Goal: Find specific page/section: Find specific page/section

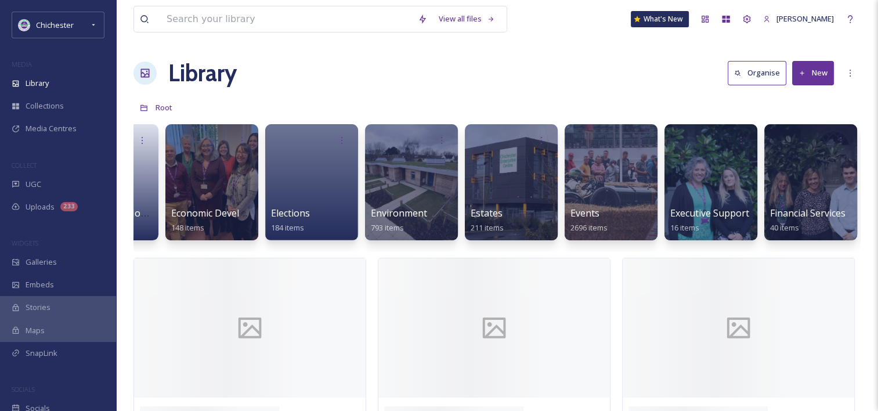
scroll to position [0, 1893]
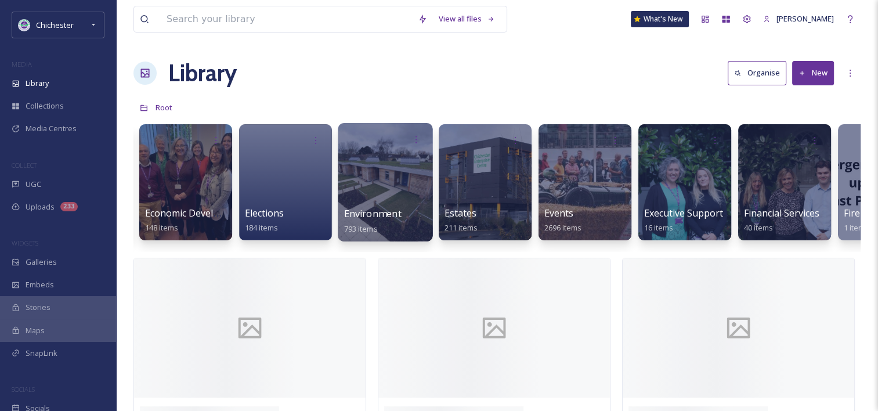
click at [393, 207] on span "Environment" at bounding box center [372, 213] width 57 height 13
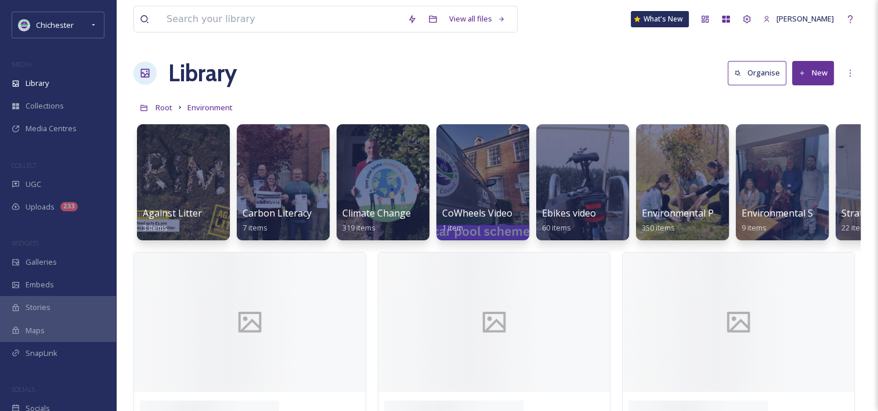
scroll to position [0, 171]
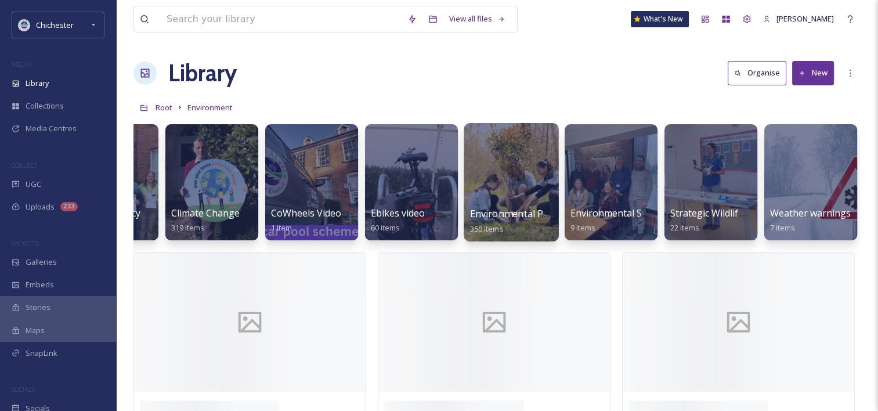
click at [523, 207] on div "Environmental Protection 350 items" at bounding box center [511, 221] width 83 height 29
click at [527, 167] on div at bounding box center [510, 182] width 95 height 118
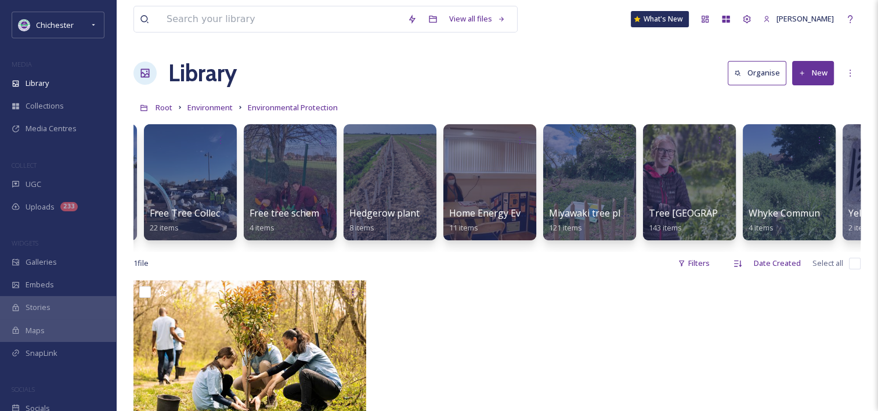
scroll to position [0, 436]
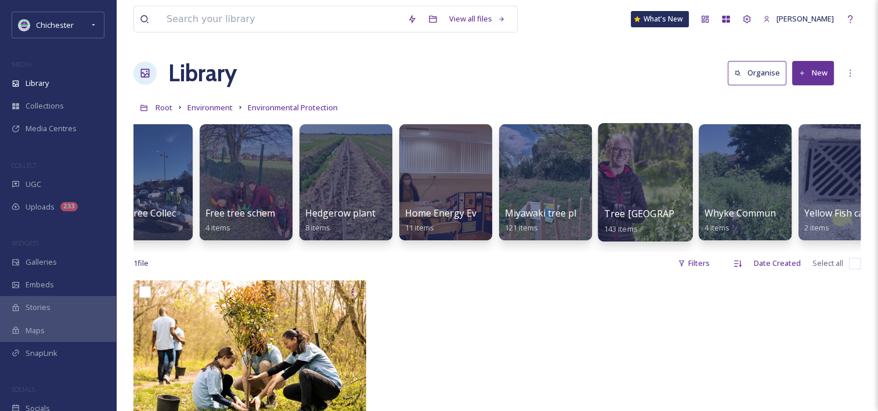
click at [658, 204] on div at bounding box center [644, 182] width 95 height 118
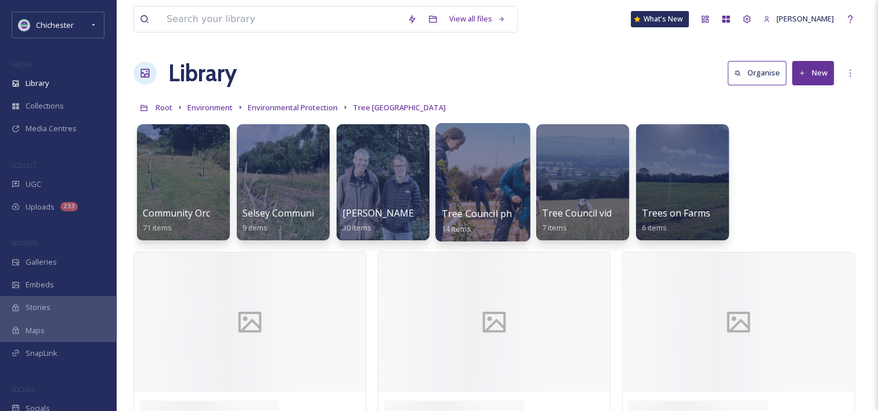
click at [487, 209] on span "Tree Council photos" at bounding box center [486, 213] width 90 height 13
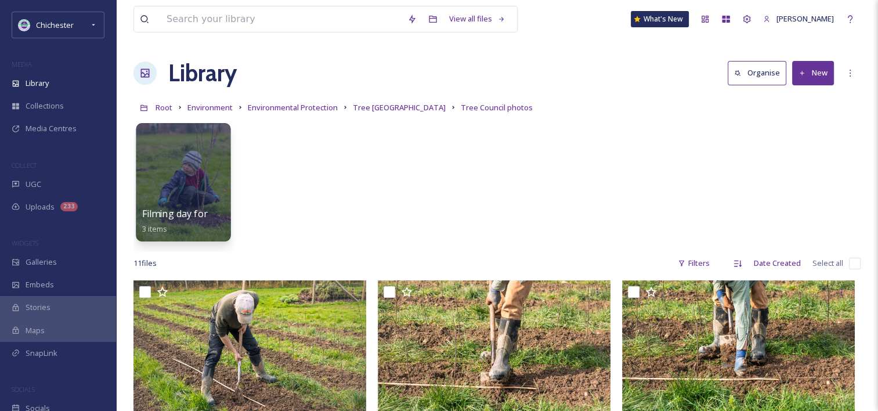
click at [177, 199] on div at bounding box center [183, 182] width 95 height 118
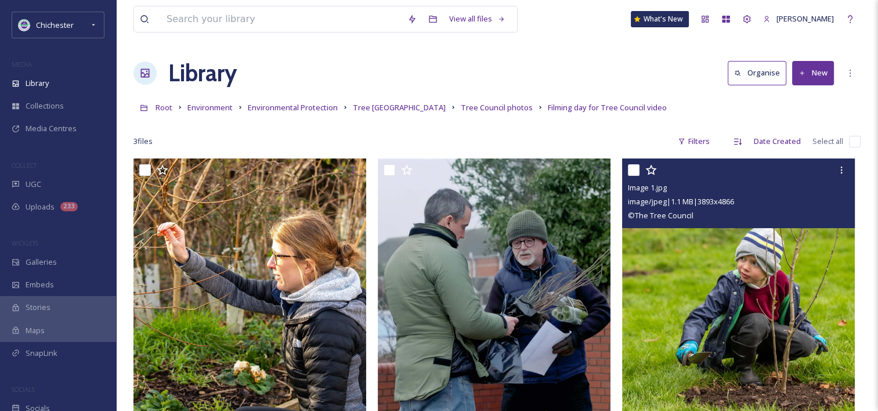
click at [672, 282] on img at bounding box center [738, 303] width 233 height 291
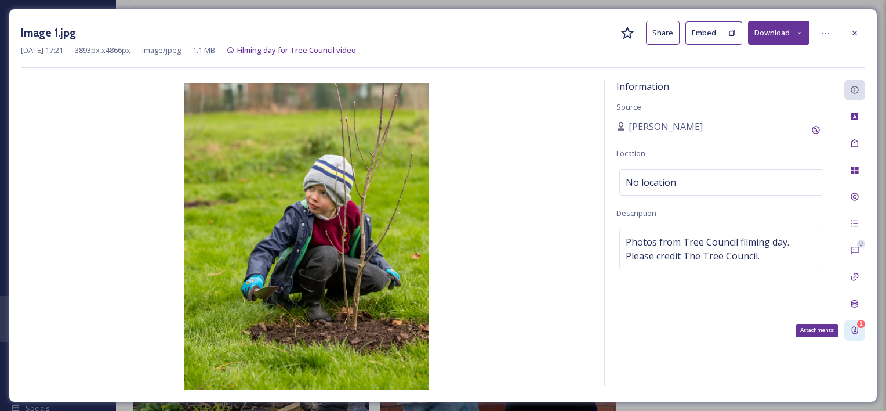
click at [853, 332] on icon at bounding box center [855, 331] width 6 height 8
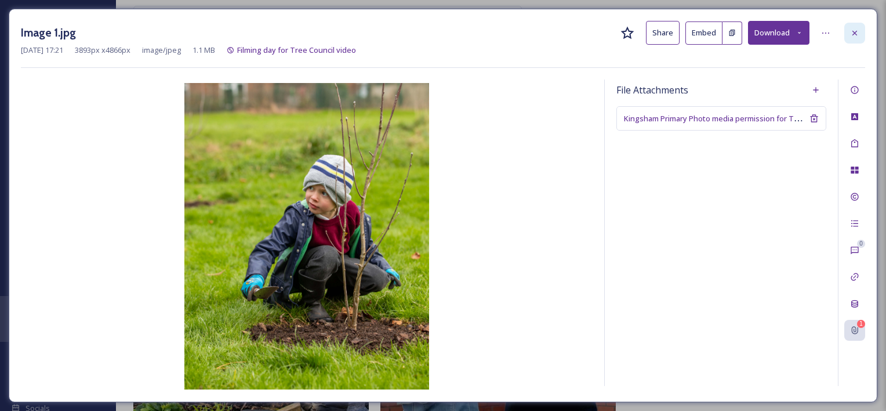
click at [857, 28] on icon at bounding box center [854, 32] width 9 height 9
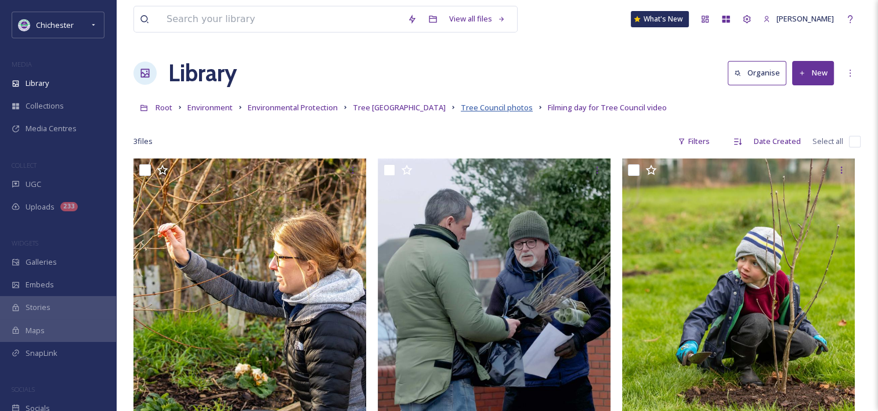
click at [486, 107] on span "Tree Council photos" at bounding box center [497, 107] width 72 height 10
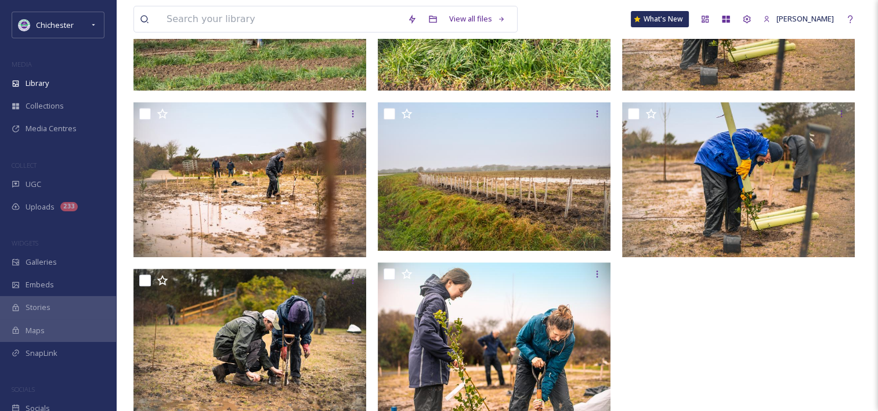
scroll to position [544, 0]
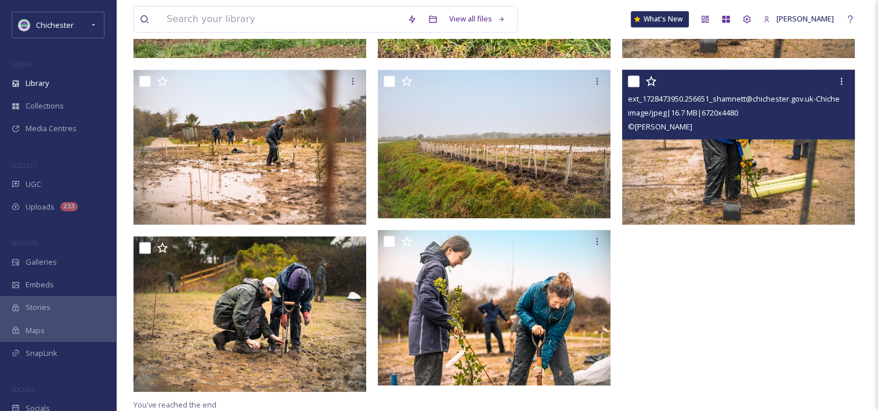
click at [795, 195] on img at bounding box center [738, 147] width 233 height 155
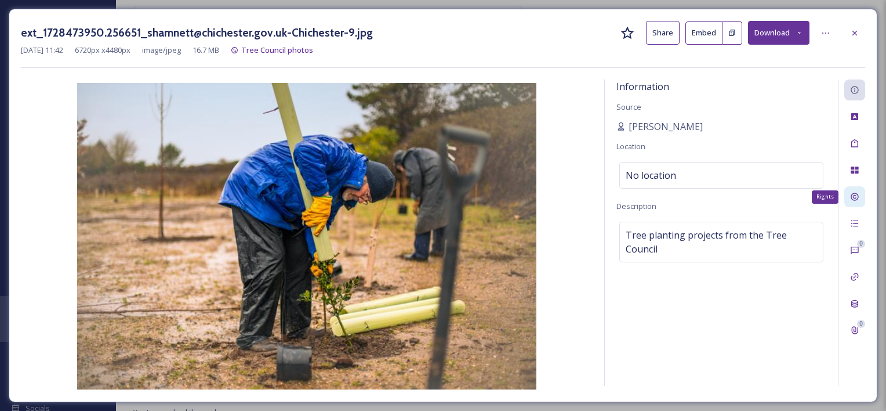
click at [858, 205] on div "Rights" at bounding box center [855, 196] width 21 height 21
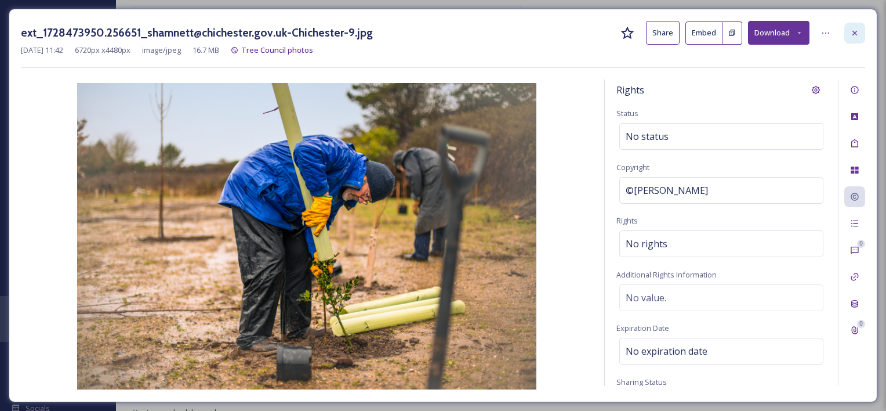
click at [854, 36] on icon at bounding box center [854, 32] width 9 height 9
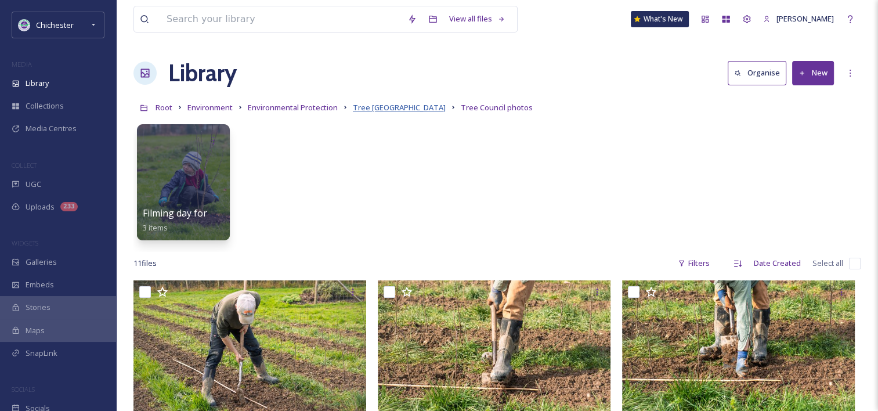
click at [407, 104] on span "Tree [GEOGRAPHIC_DATA]" at bounding box center [399, 107] width 93 height 10
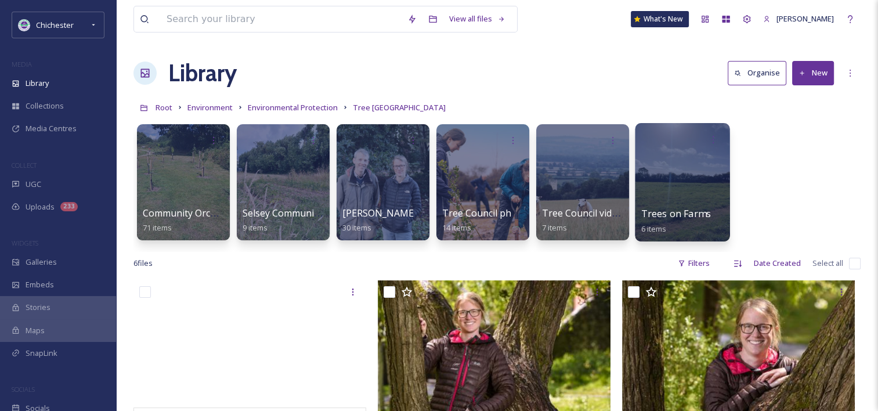
click at [683, 191] on div at bounding box center [682, 182] width 95 height 118
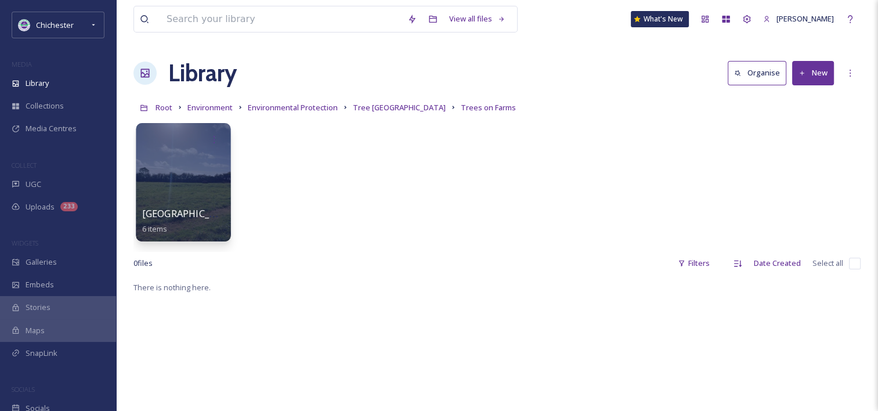
click at [174, 207] on div "Saxon Meadow 6 items" at bounding box center [183, 221] width 83 height 29
click at [198, 190] on div at bounding box center [183, 182] width 95 height 118
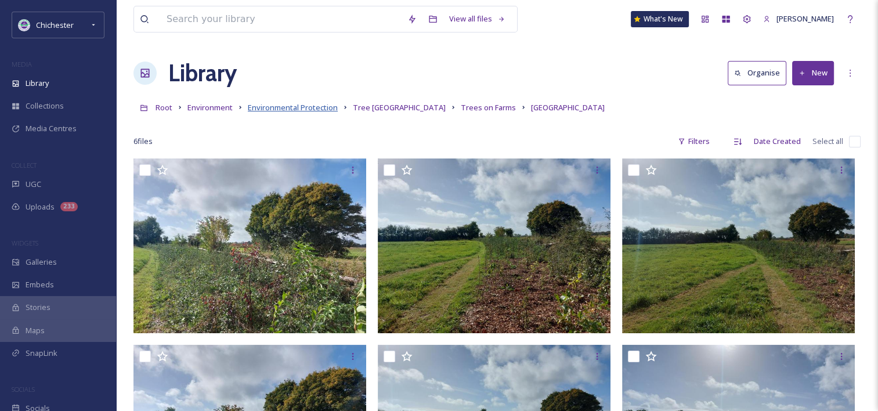
click at [301, 109] on span "Environmental Protection" at bounding box center [293, 107] width 90 height 10
